Goal: Task Accomplishment & Management: Use online tool/utility

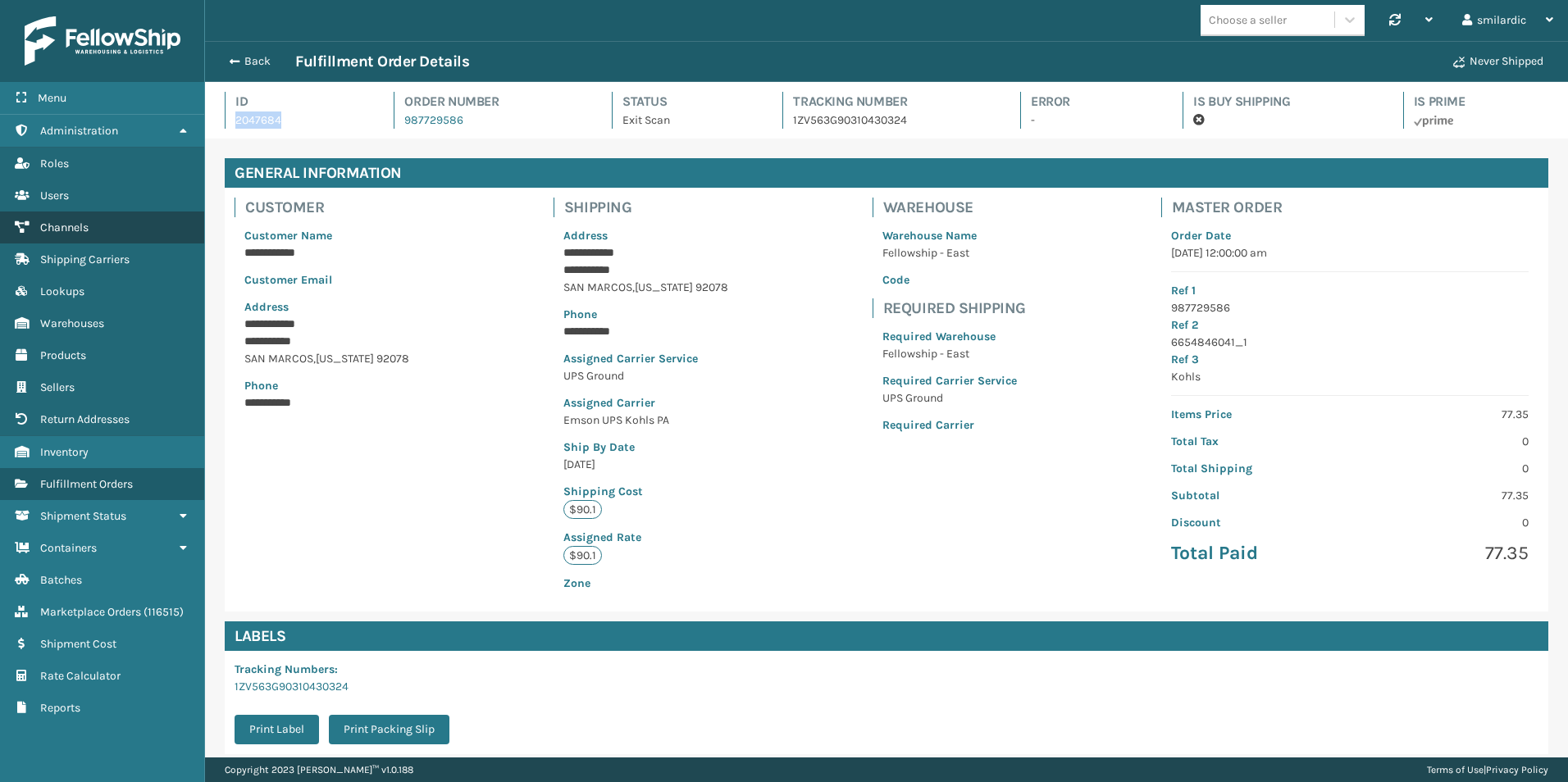
scroll to position [1606, 0]
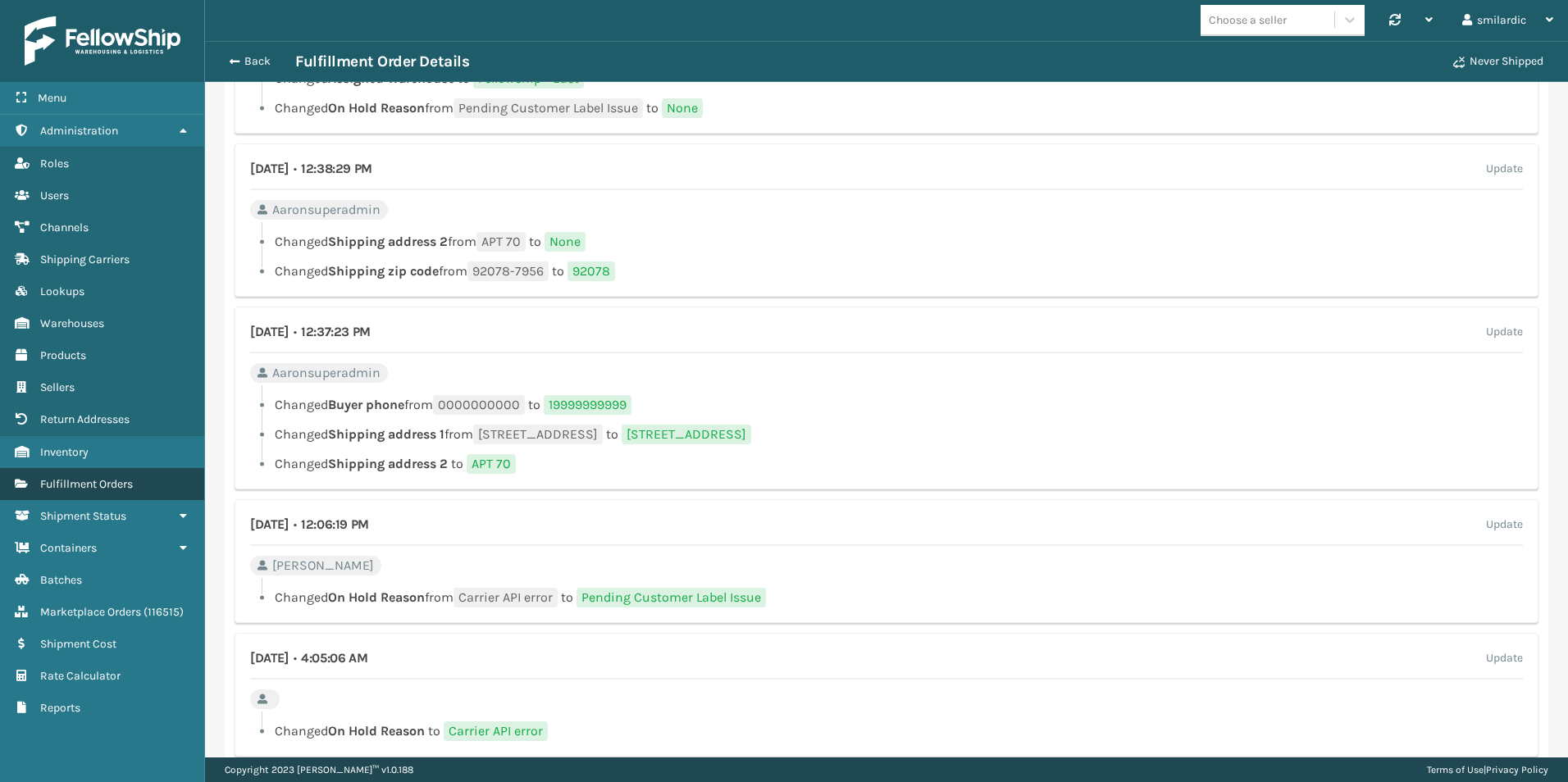
click at [124, 484] on span "Fulfillment Orders" at bounding box center [86, 484] width 93 height 14
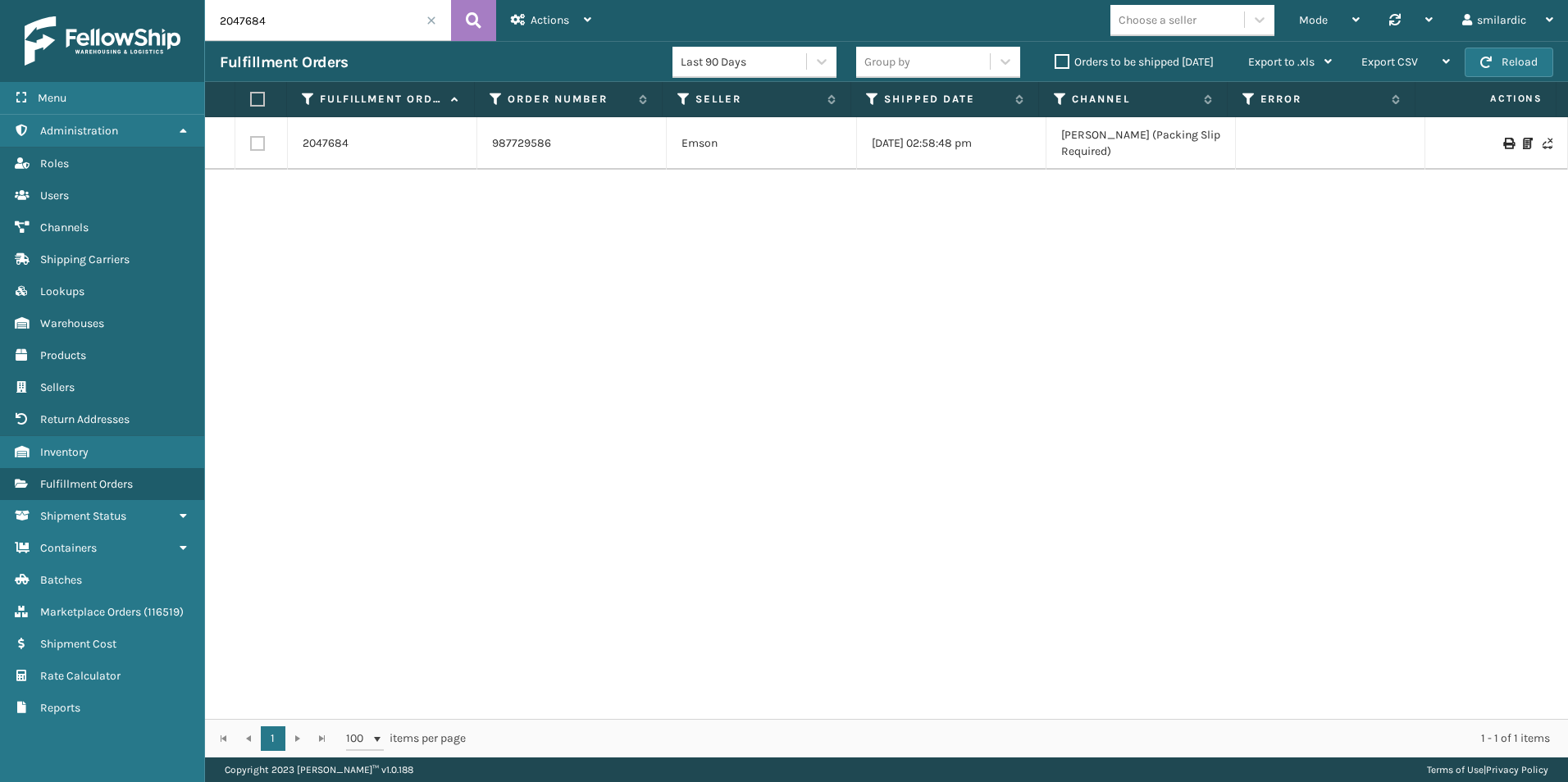
click at [318, 23] on input "2047684" at bounding box center [328, 21] width 246 height 41
paste input "text"
click at [461, 25] on button at bounding box center [474, 21] width 45 height 41
type input "2047684"
click at [322, 142] on link "2047684" at bounding box center [326, 143] width 46 height 16
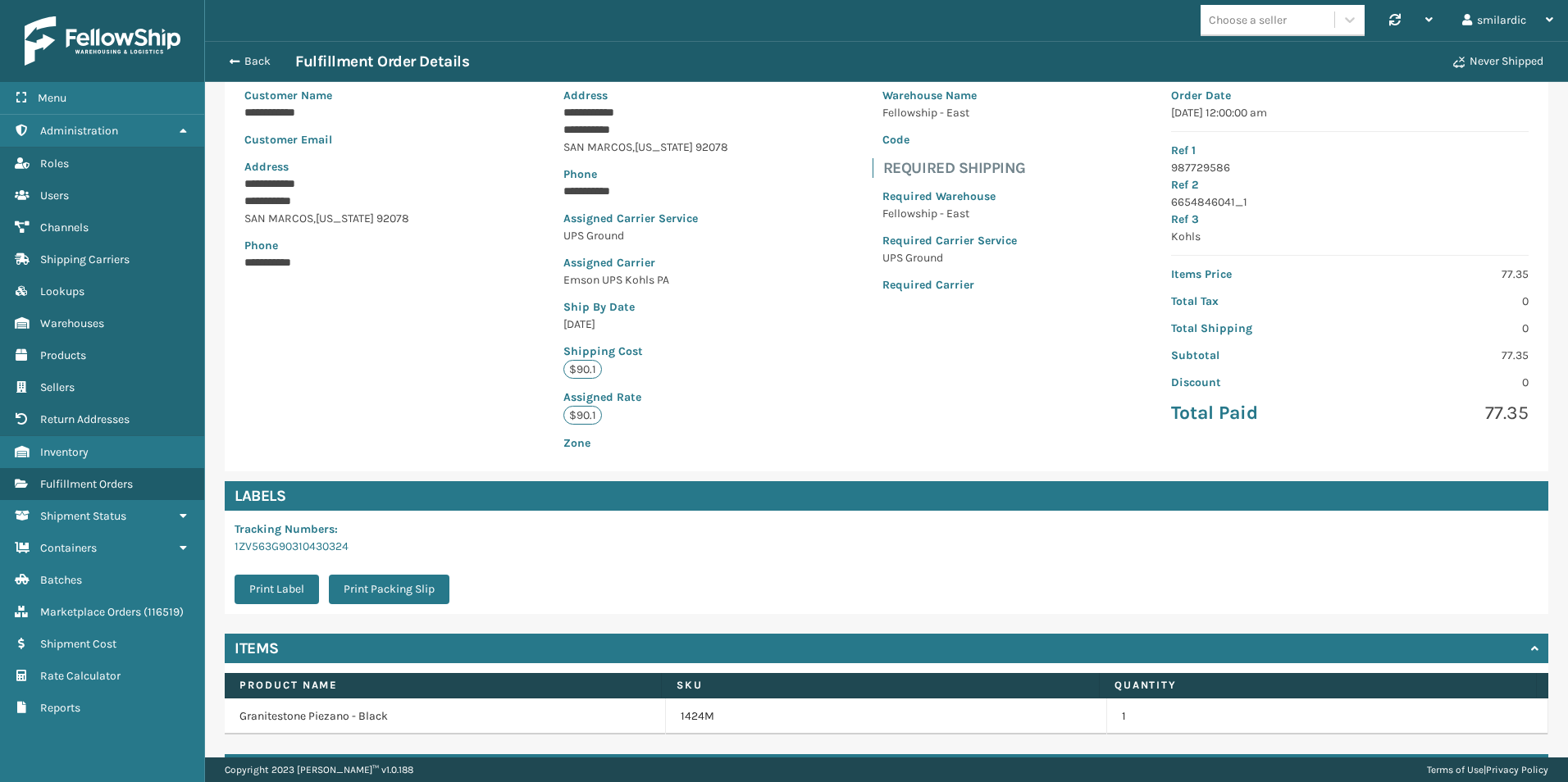
scroll to position [187, 0]
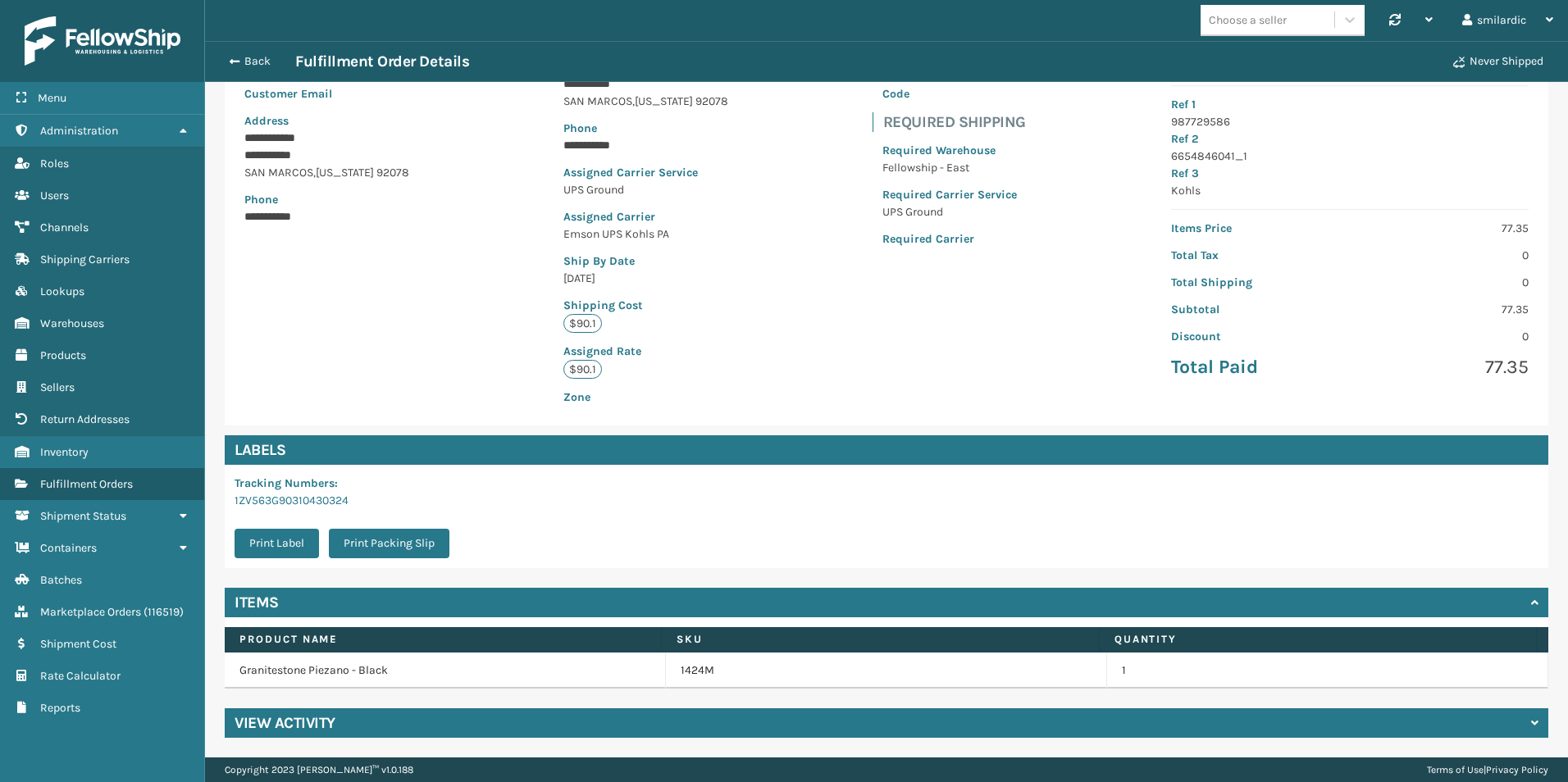
click at [565, 733] on div "View Activity" at bounding box center [887, 724] width 1324 height 30
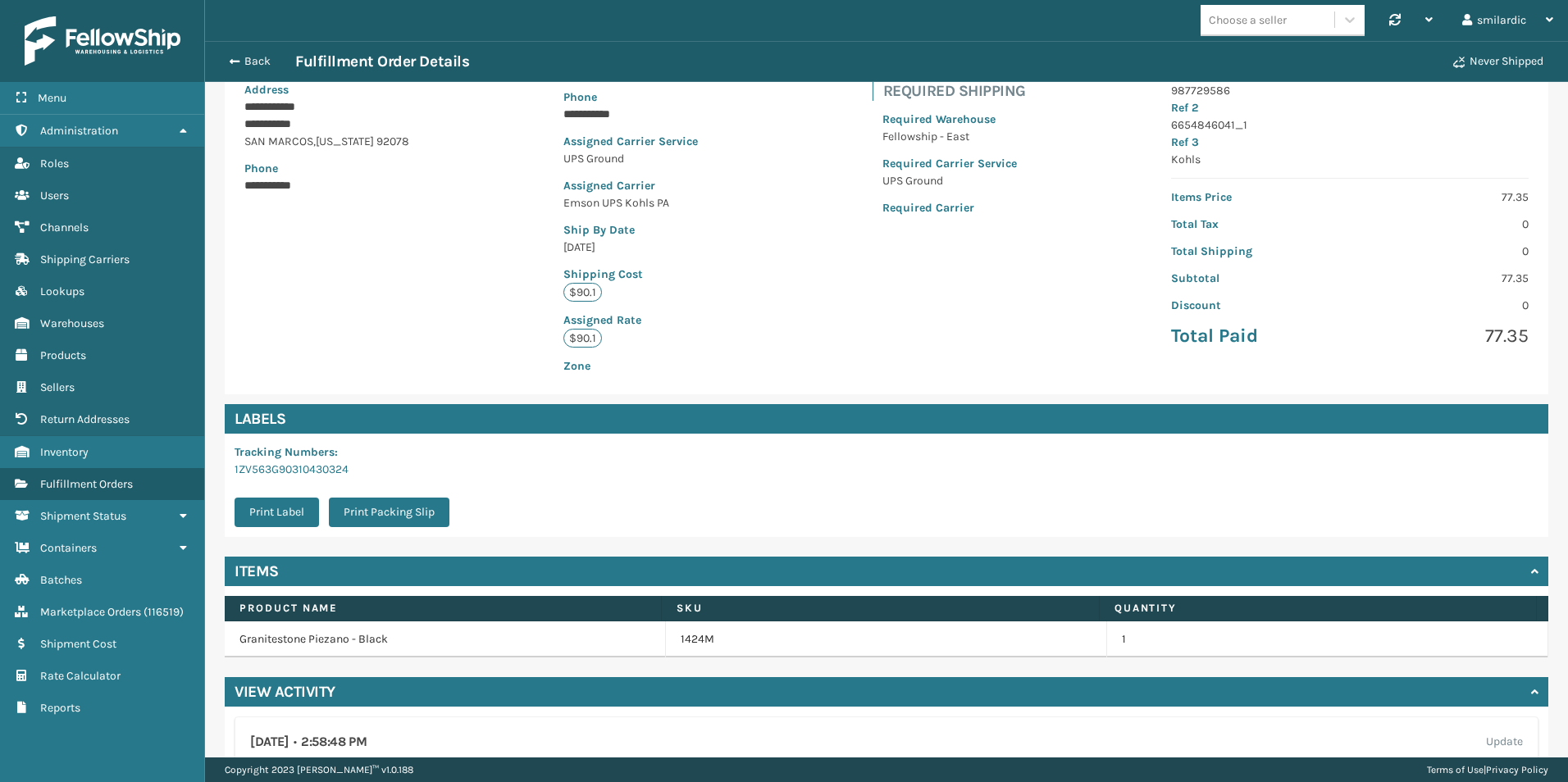
scroll to position [174, 0]
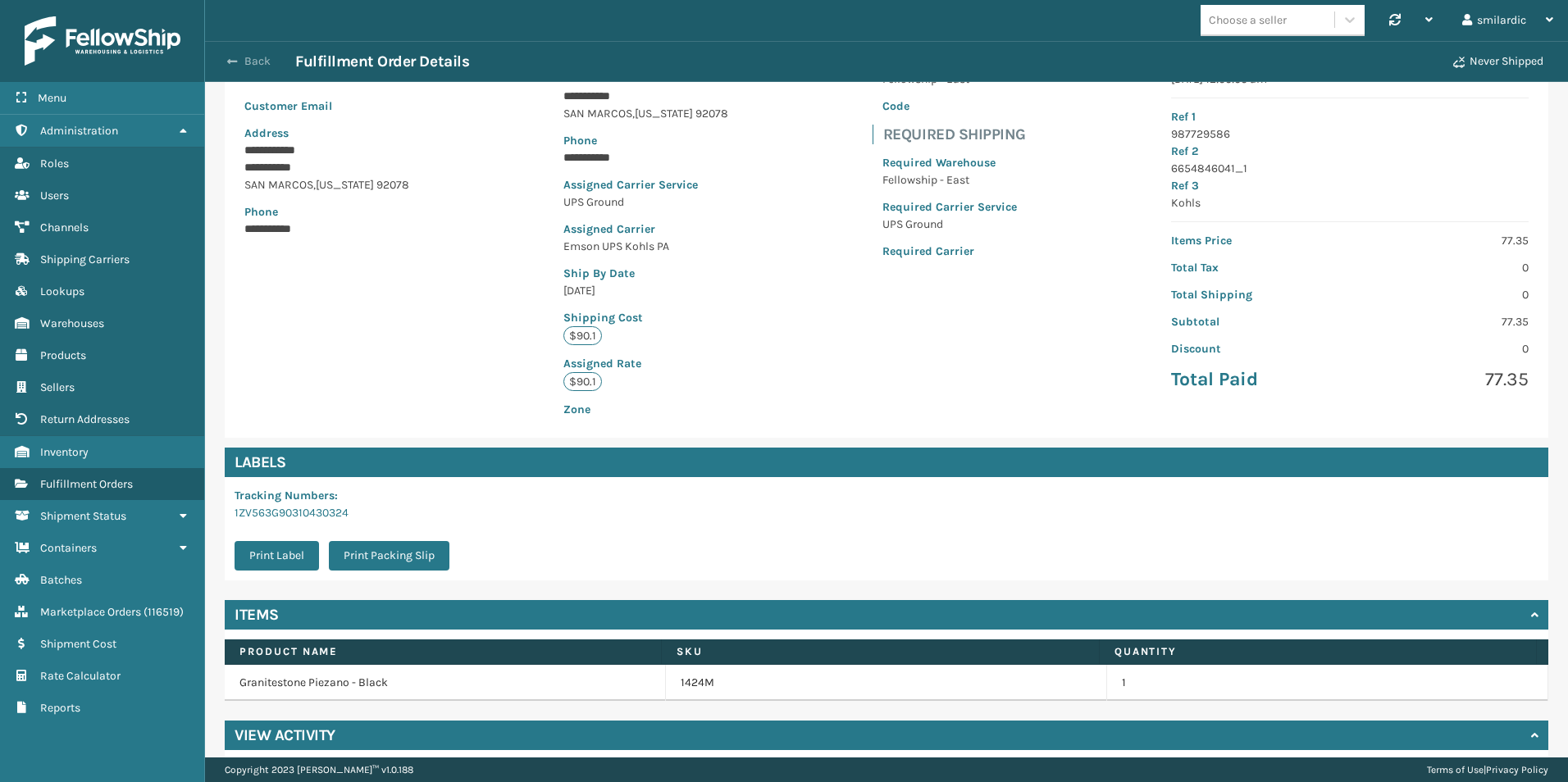
click at [258, 63] on button "Back" at bounding box center [258, 62] width 76 height 15
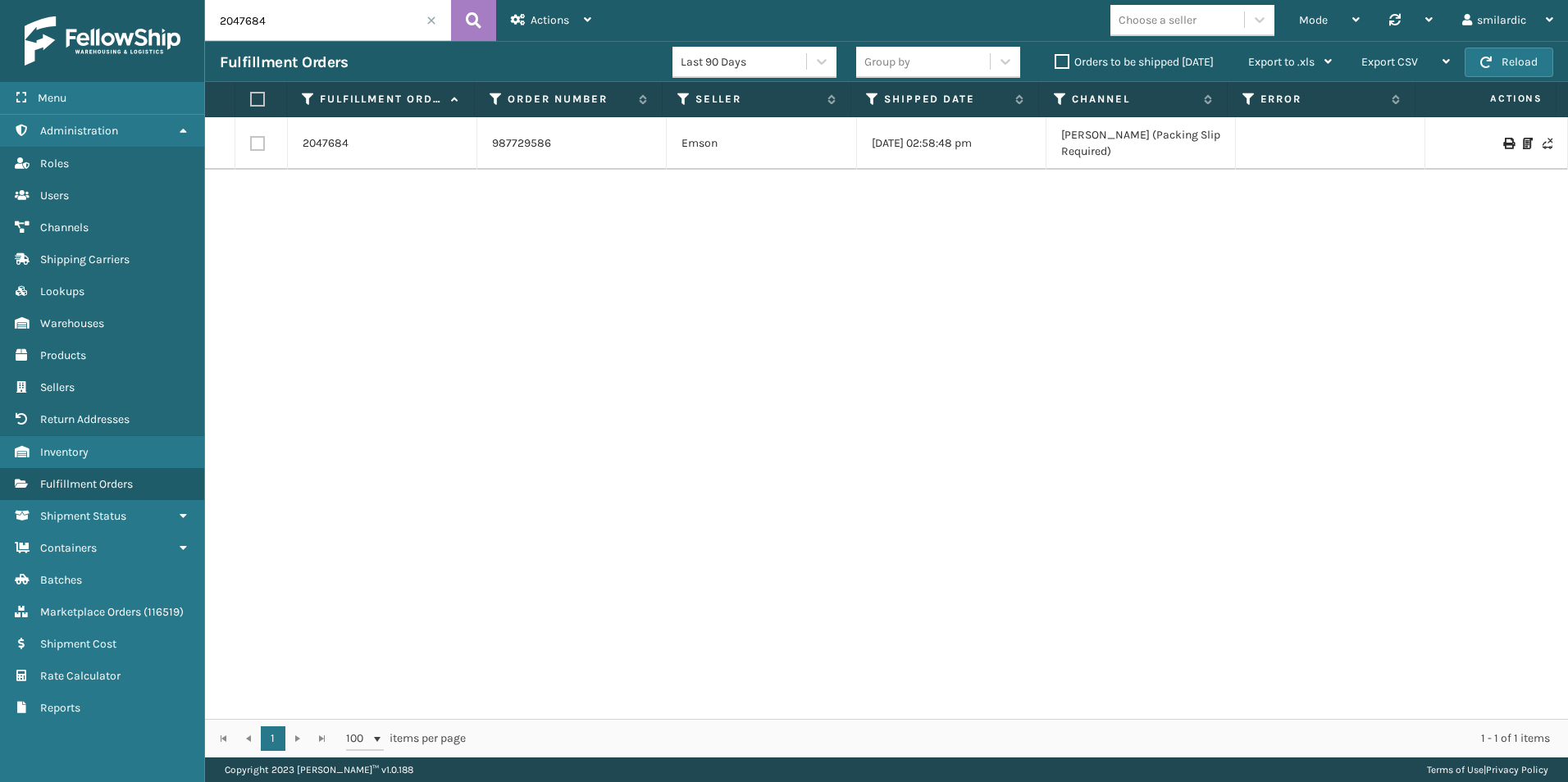
click at [353, 24] on input "2047684" at bounding box center [328, 21] width 246 height 41
paste input "56751"
click at [483, 26] on button at bounding box center [474, 21] width 45 height 41
type input "2056751"
click at [332, 137] on link "2056751" at bounding box center [324, 143] width 43 height 16
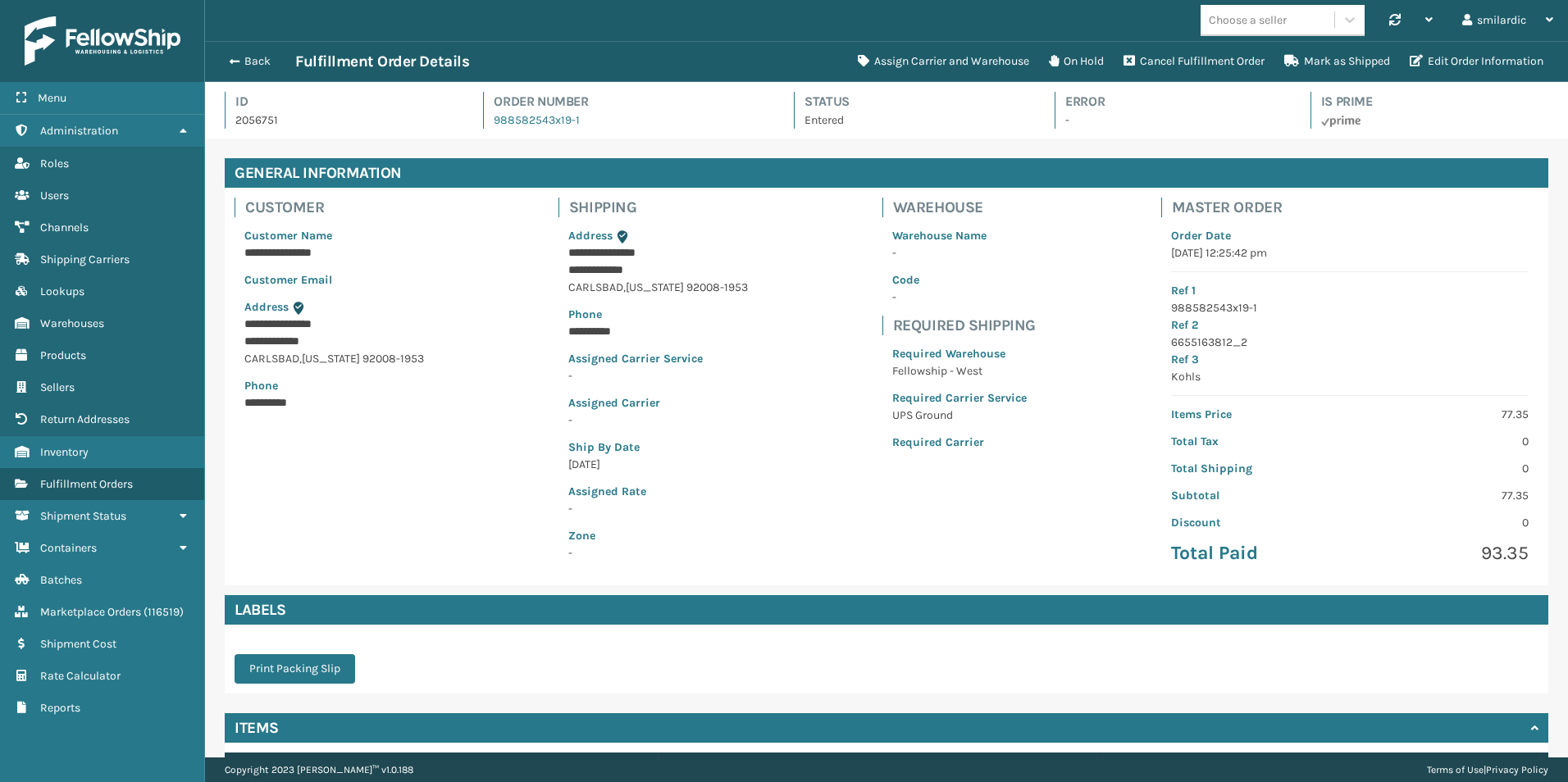
scroll to position [40, 1363]
click at [1006, 67] on button "Assign Carrier and Warehouse" at bounding box center [944, 62] width 191 height 33
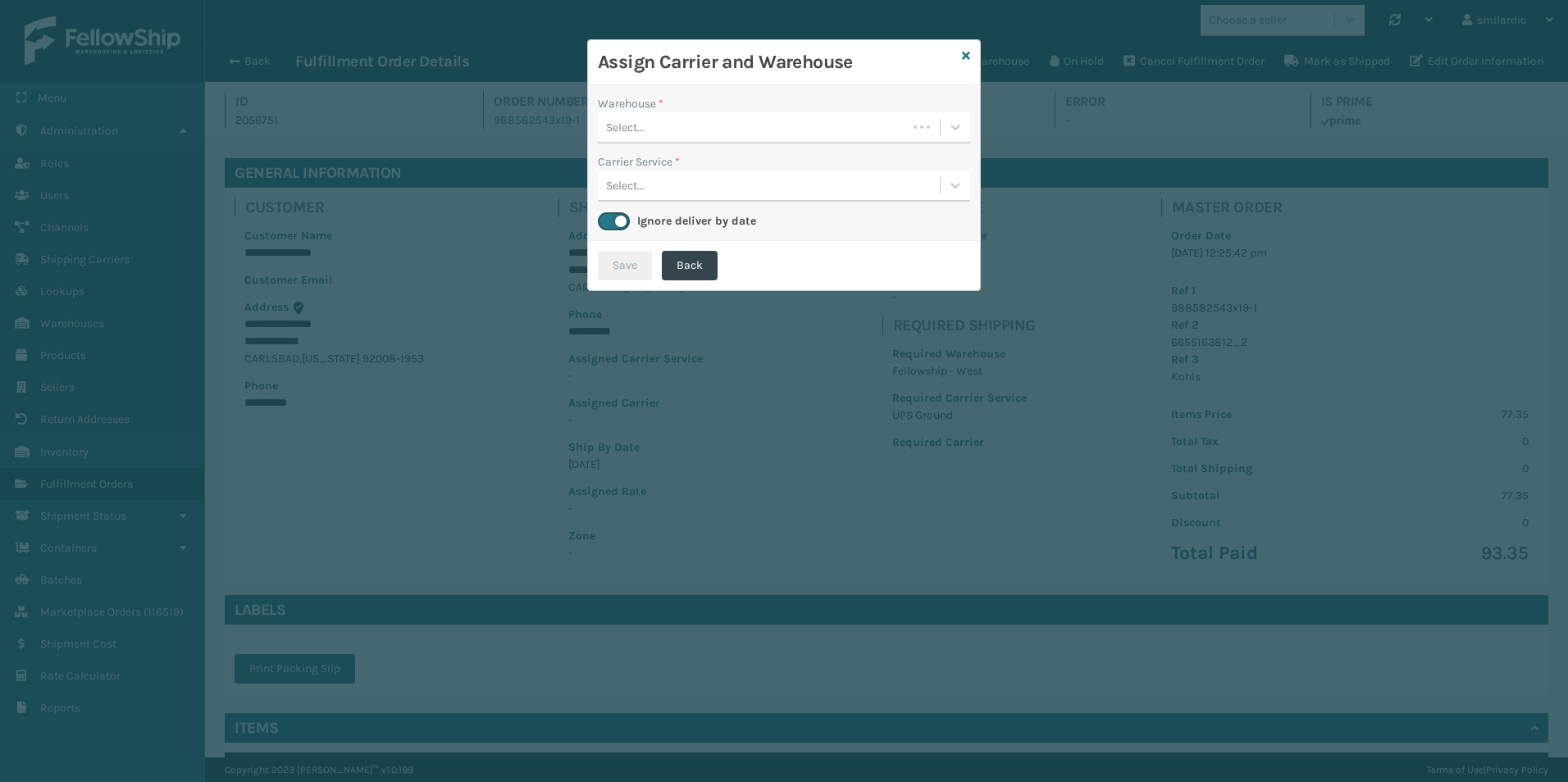
click at [855, 130] on div "Select..." at bounding box center [752, 127] width 309 height 27
type input "we"
click at [797, 158] on div "Fellowship - West" at bounding box center [784, 168] width 372 height 30
